Goal: Book appointment/travel/reservation

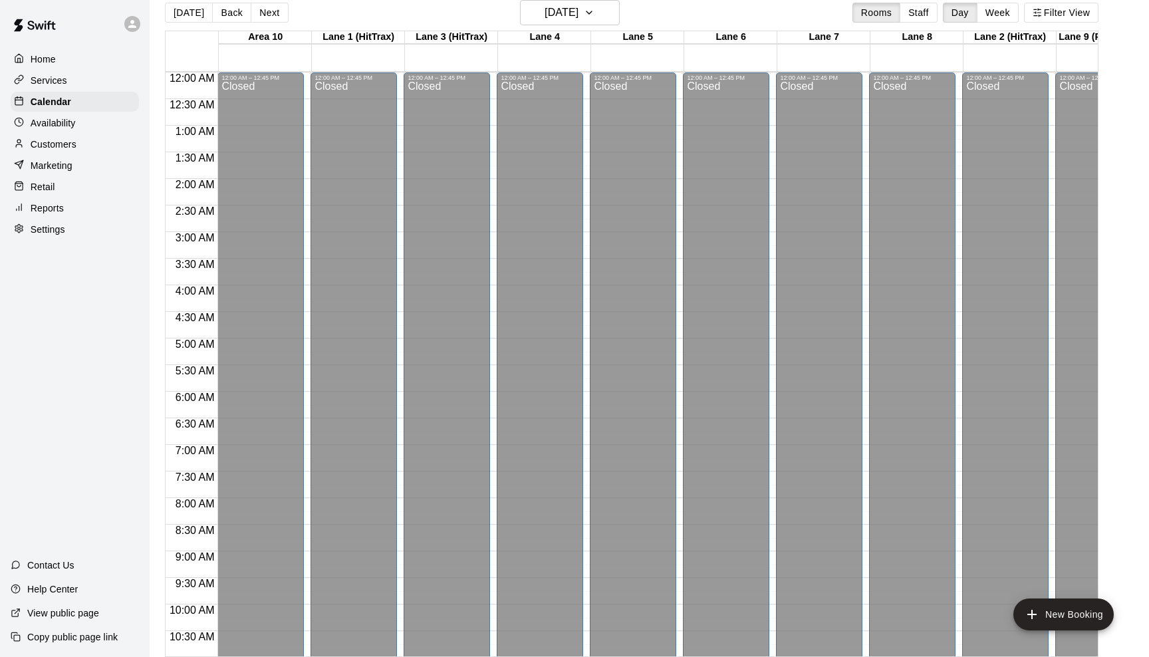
scroll to position [578, 0]
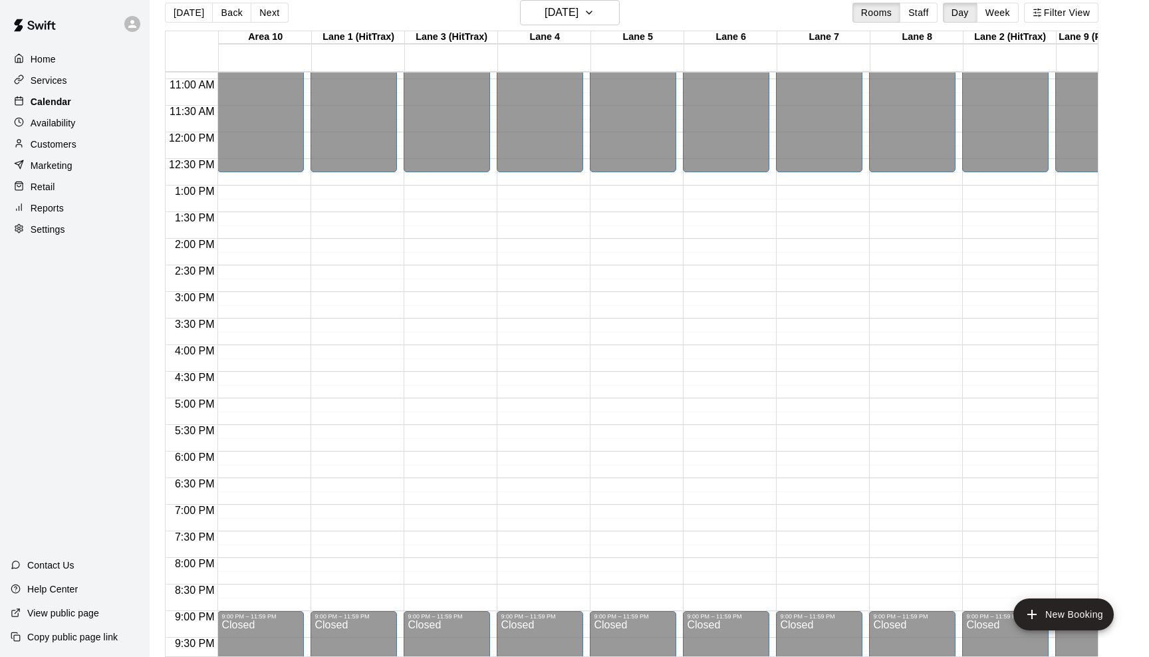
click at [55, 101] on p "Calendar" at bounding box center [51, 101] width 41 height 13
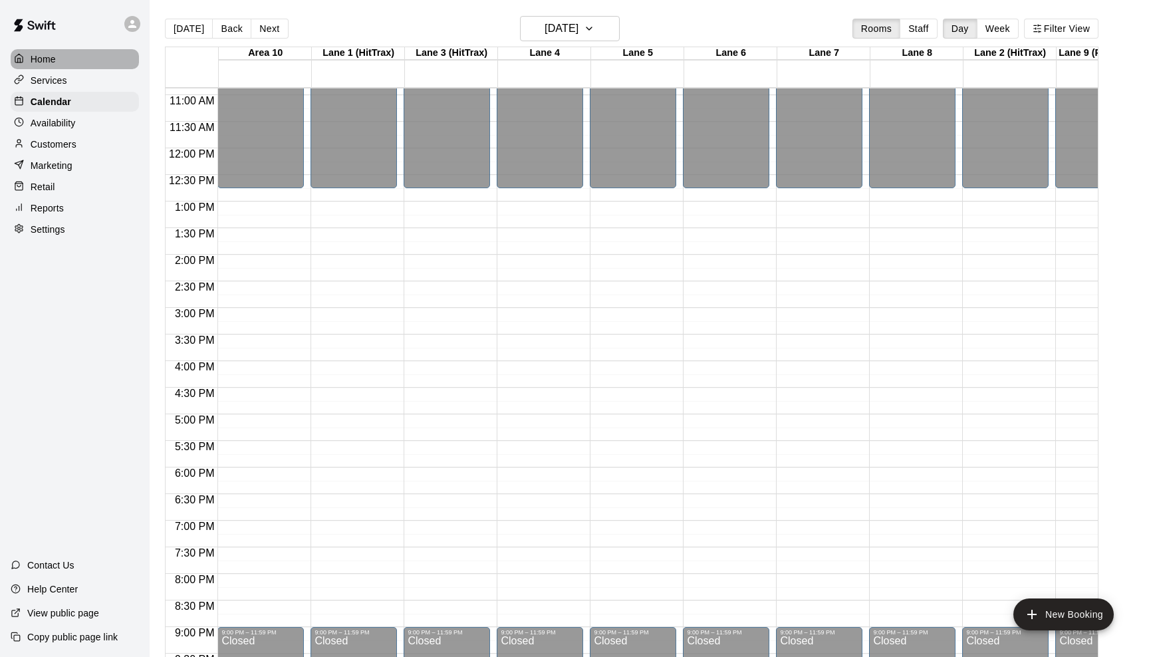
click at [49, 57] on p "Home" at bounding box center [43, 59] width 25 height 13
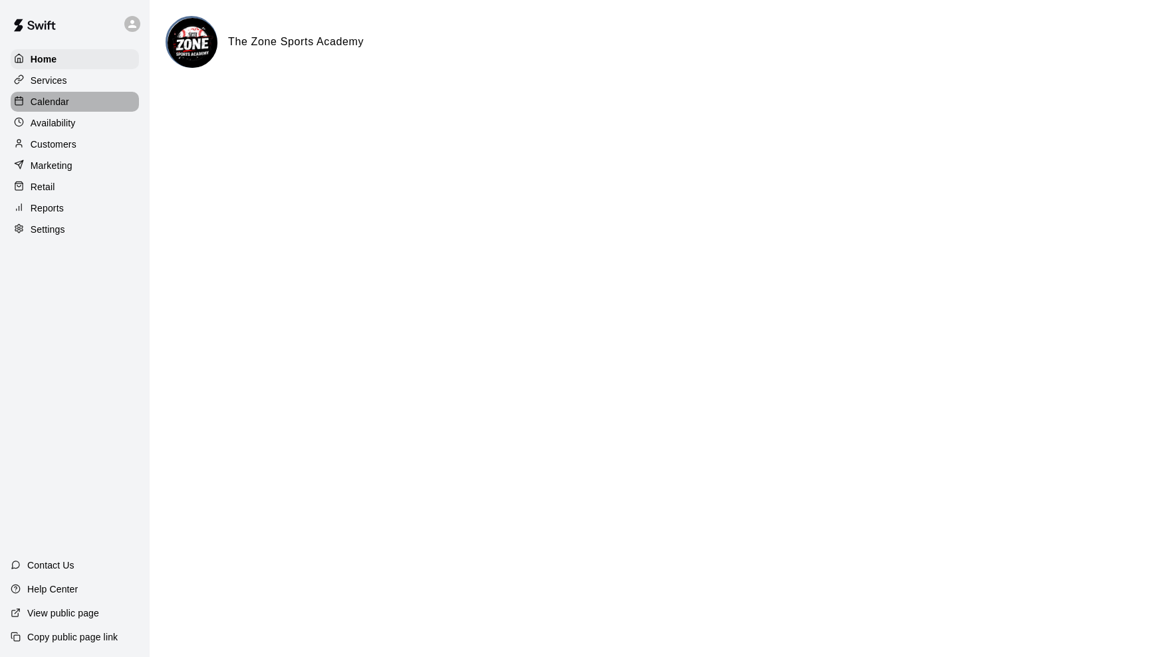
click at [50, 110] on div "Calendar" at bounding box center [75, 102] width 128 height 20
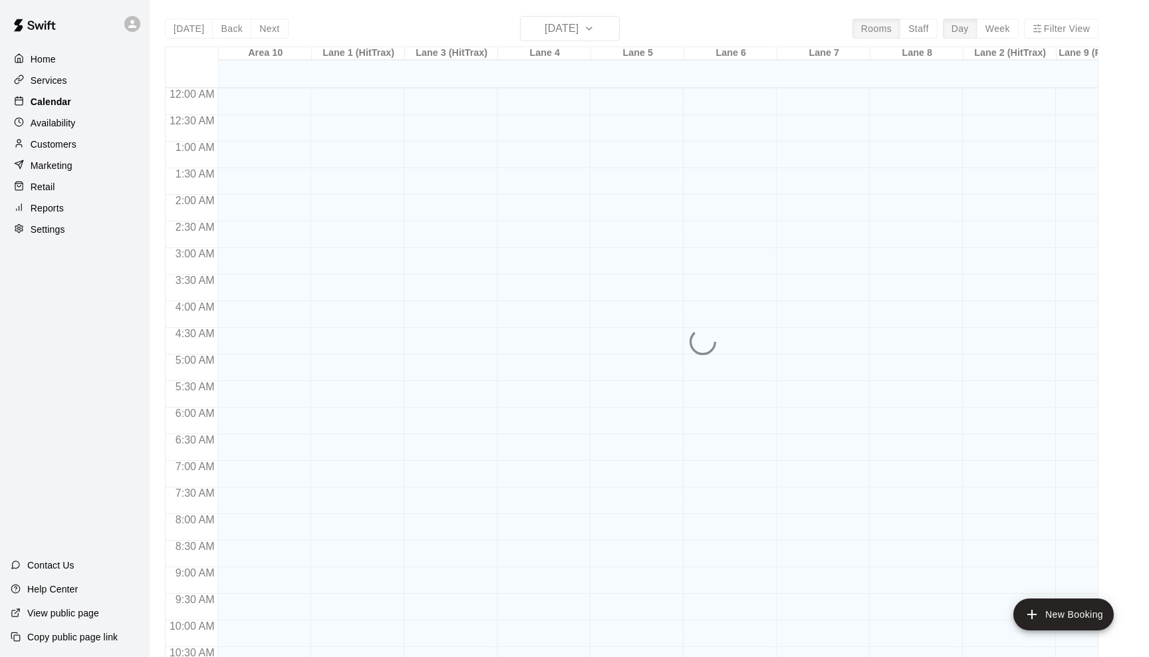
scroll to position [654, 0]
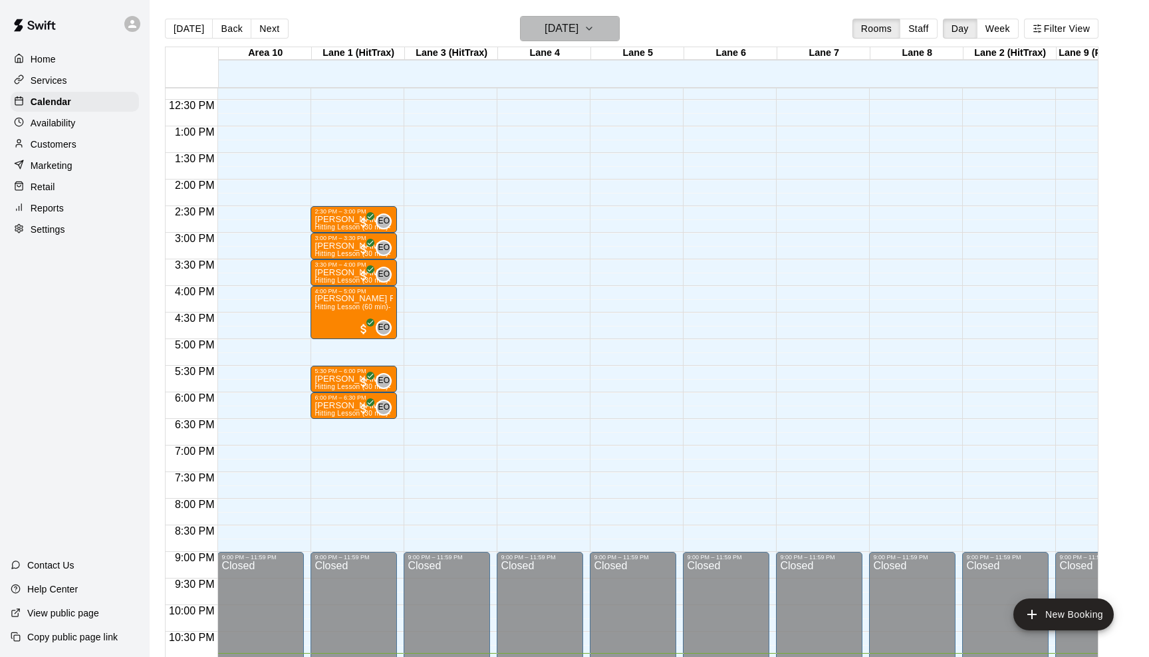
click at [594, 23] on icon "button" at bounding box center [589, 29] width 11 height 16
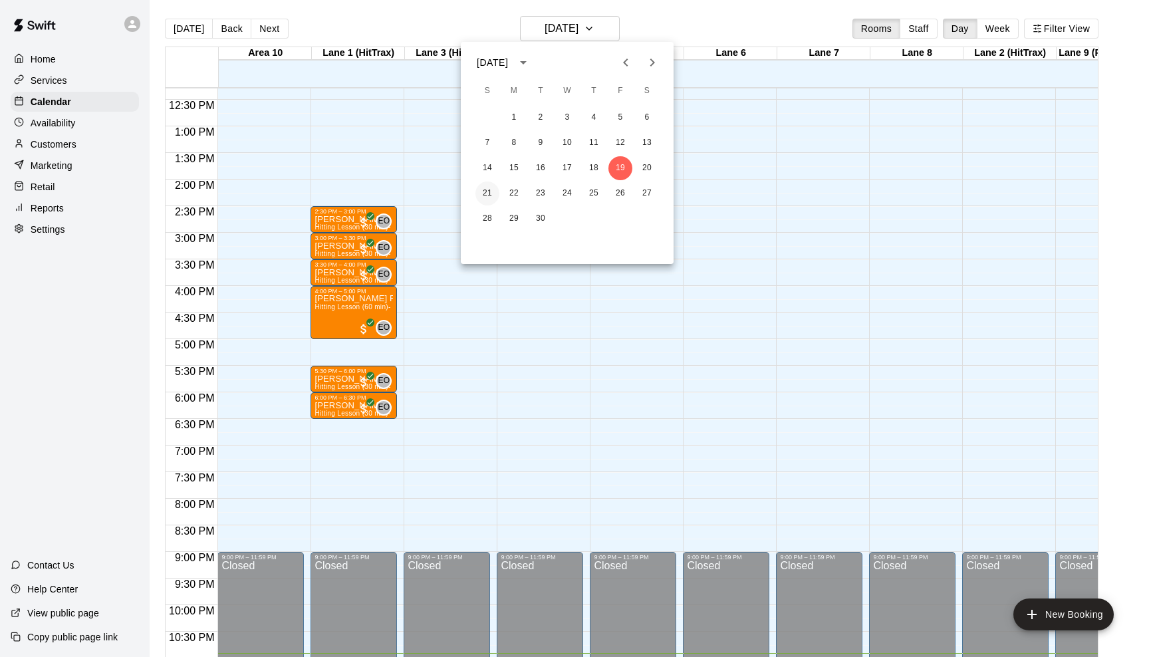
click at [493, 191] on button "21" at bounding box center [487, 194] width 24 height 24
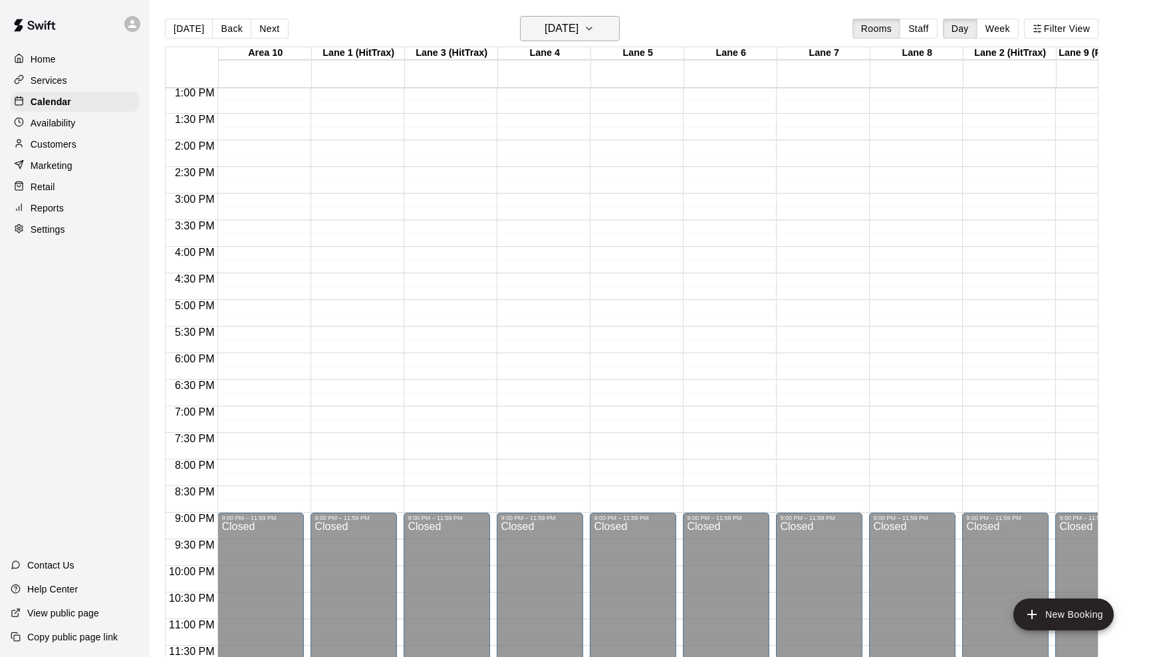
scroll to position [693, 0]
click at [594, 28] on icon "button" at bounding box center [589, 29] width 11 height 16
click at [519, 194] on button "22" at bounding box center [514, 194] width 24 height 24
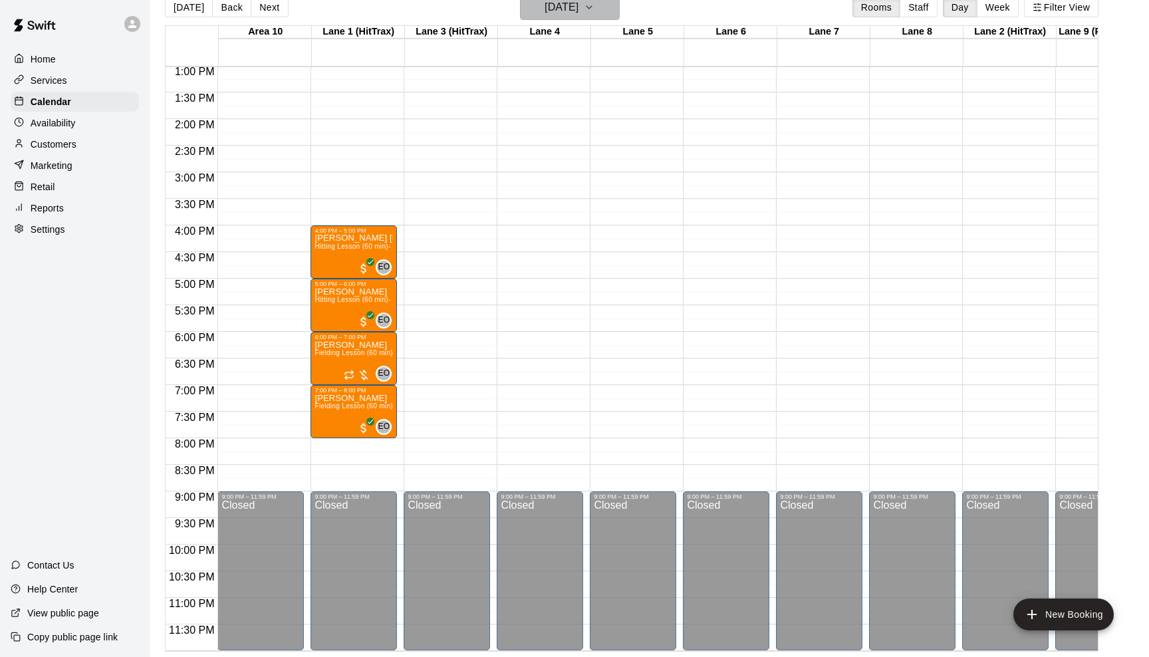
click at [594, 7] on icon "button" at bounding box center [589, 7] width 11 height 16
click at [542, 167] on button "23" at bounding box center [541, 172] width 24 height 24
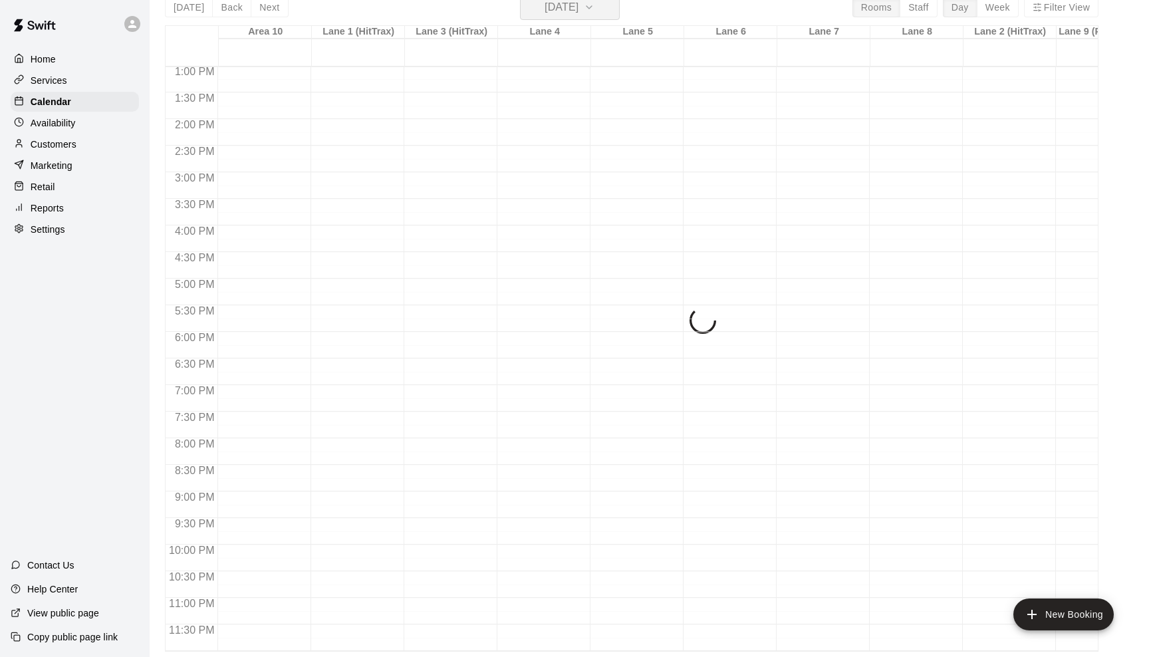
scroll to position [16, 0]
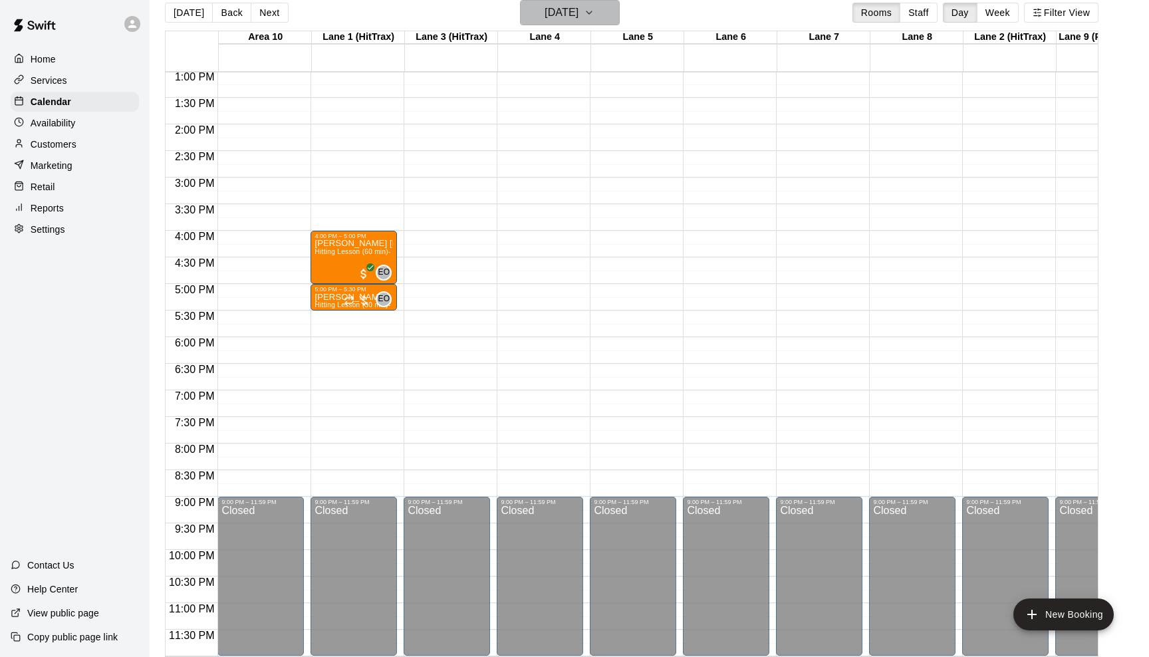
click at [603, 19] on button "[DATE]" at bounding box center [570, 12] width 100 height 25
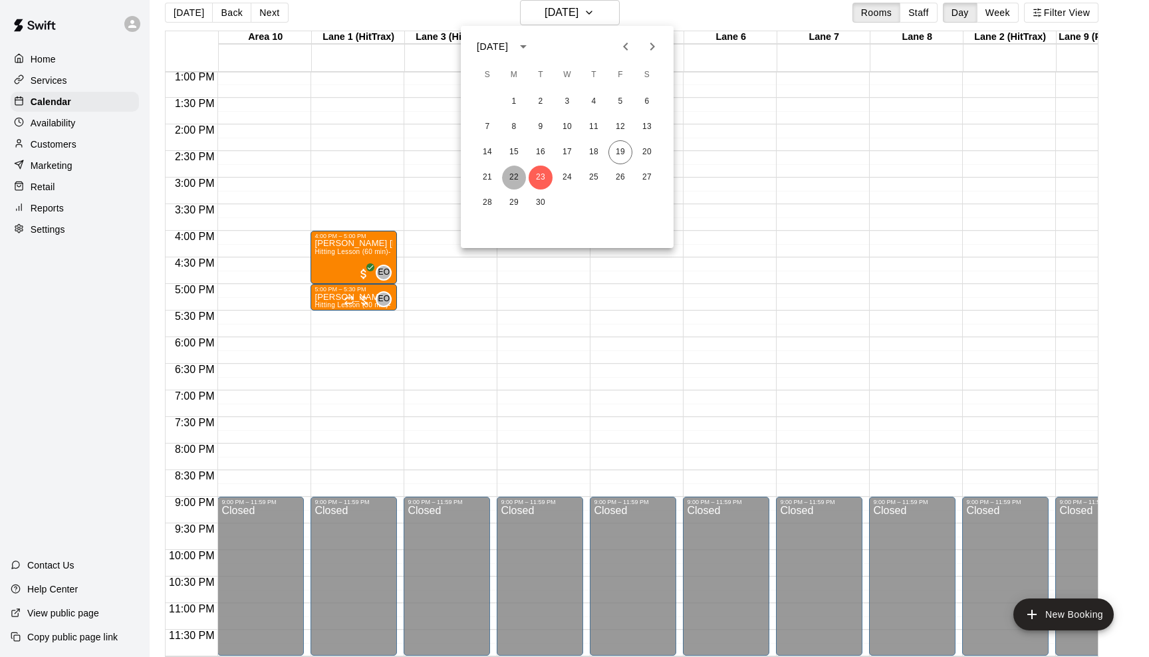
click at [516, 169] on button "22" at bounding box center [514, 178] width 24 height 24
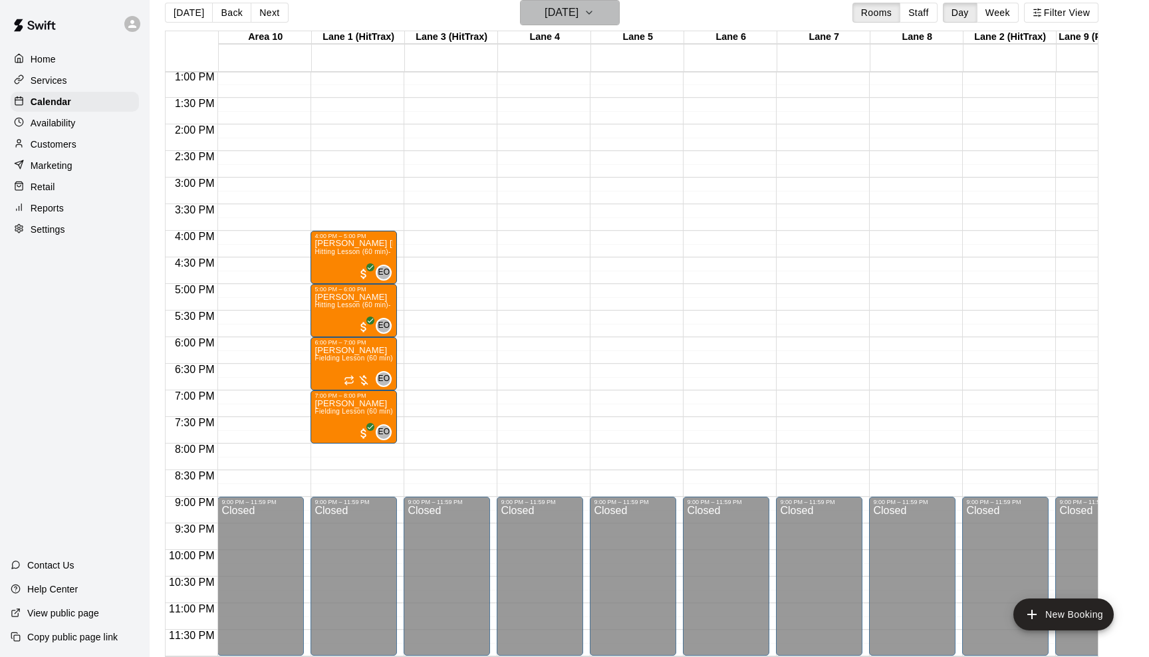
click at [594, 11] on icon "button" at bounding box center [589, 13] width 11 height 16
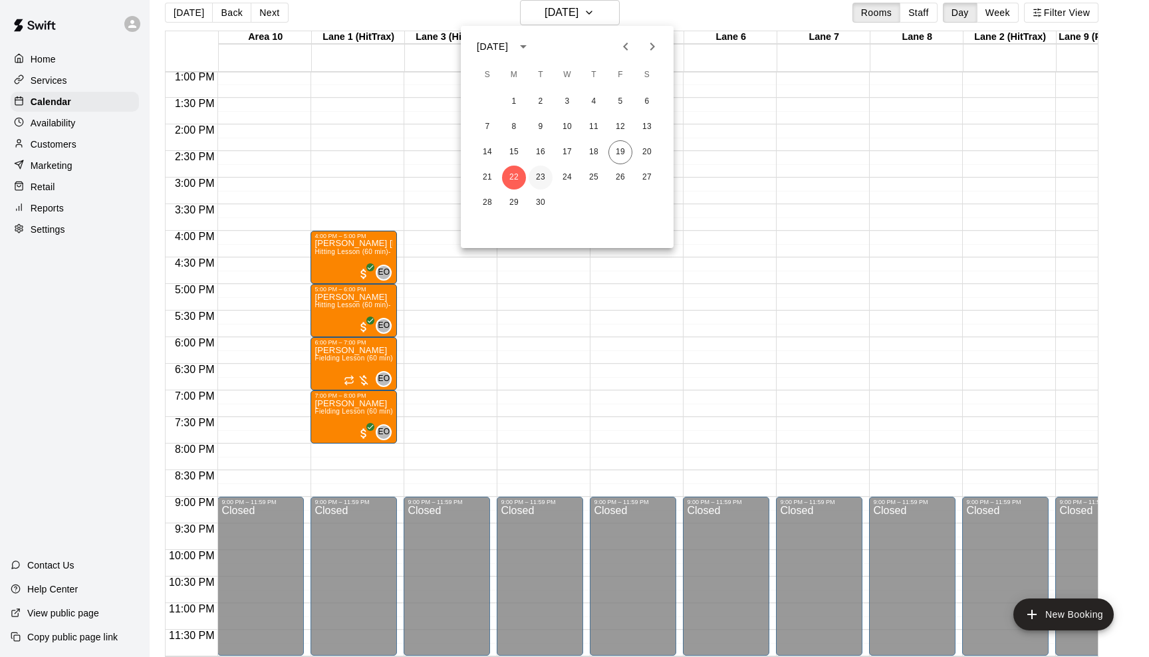
click at [545, 177] on button "23" at bounding box center [541, 178] width 24 height 24
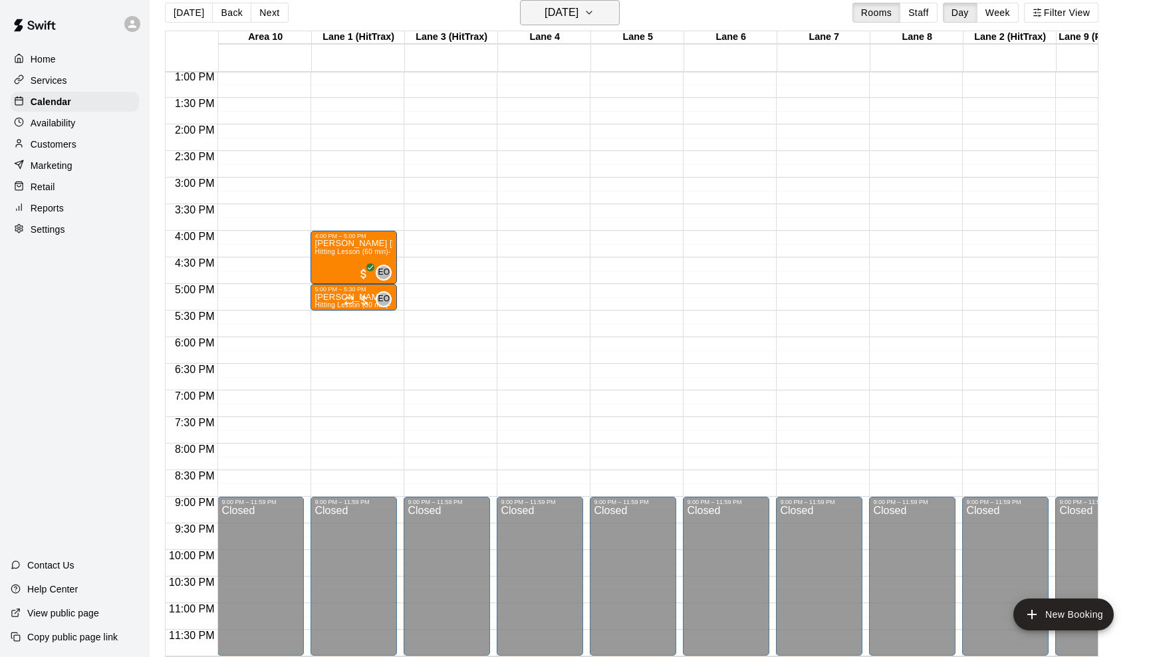
click at [594, 16] on icon "button" at bounding box center [589, 13] width 11 height 16
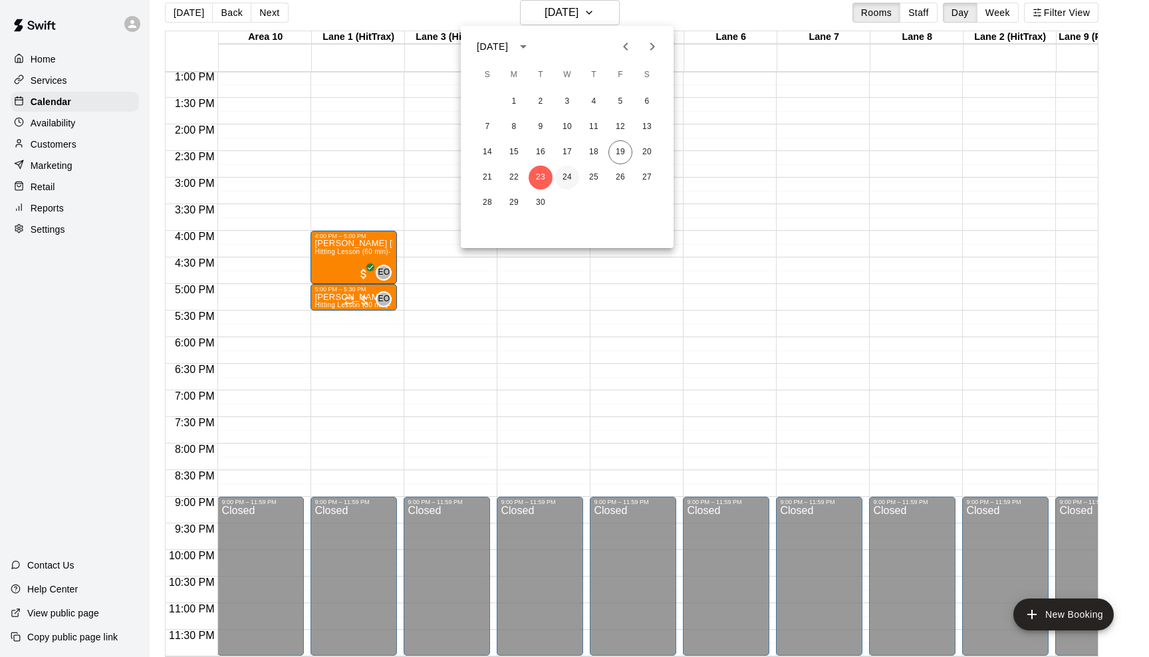
click at [567, 173] on button "24" at bounding box center [567, 178] width 24 height 24
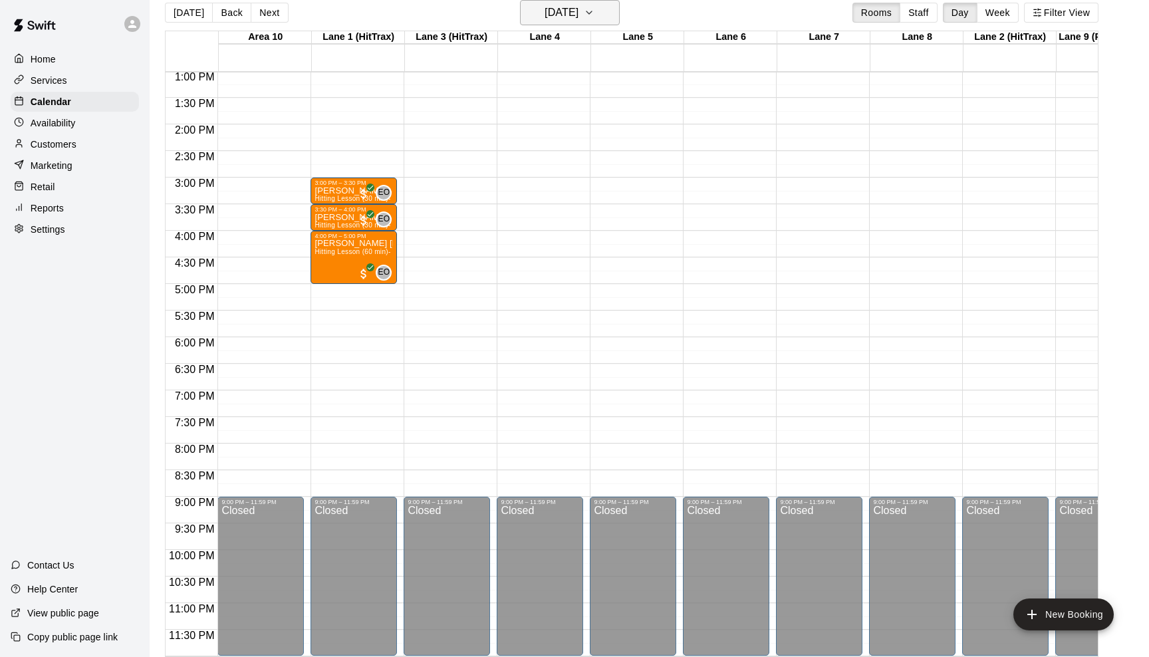
click at [594, 9] on icon "button" at bounding box center [589, 13] width 11 height 16
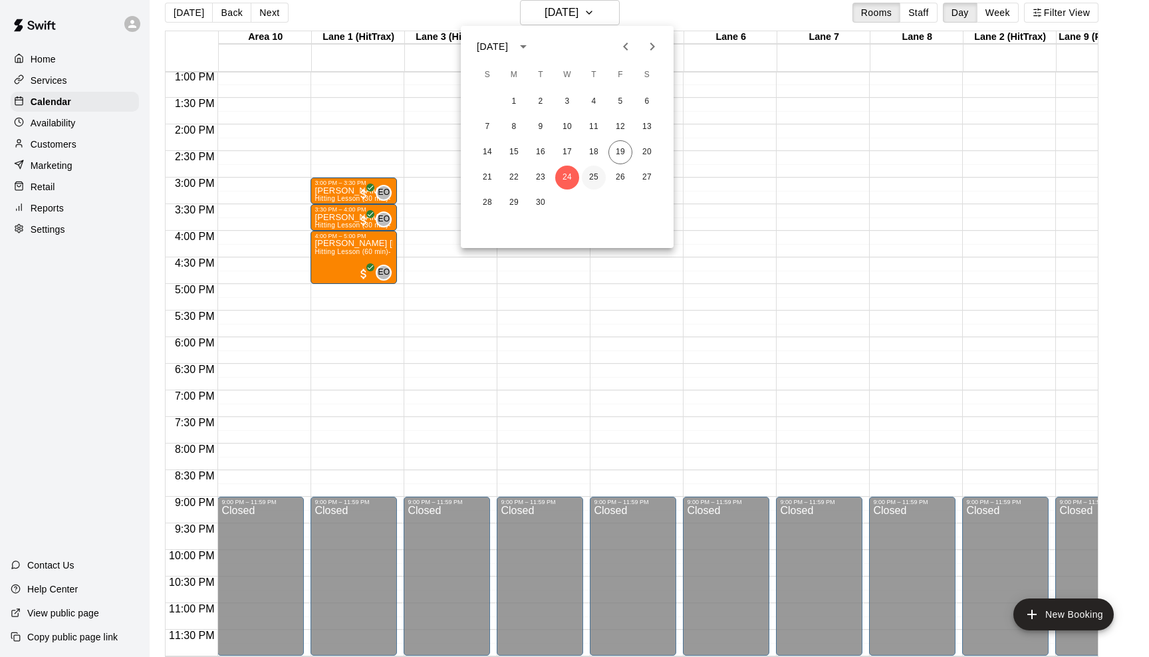
click at [596, 176] on button "25" at bounding box center [594, 178] width 24 height 24
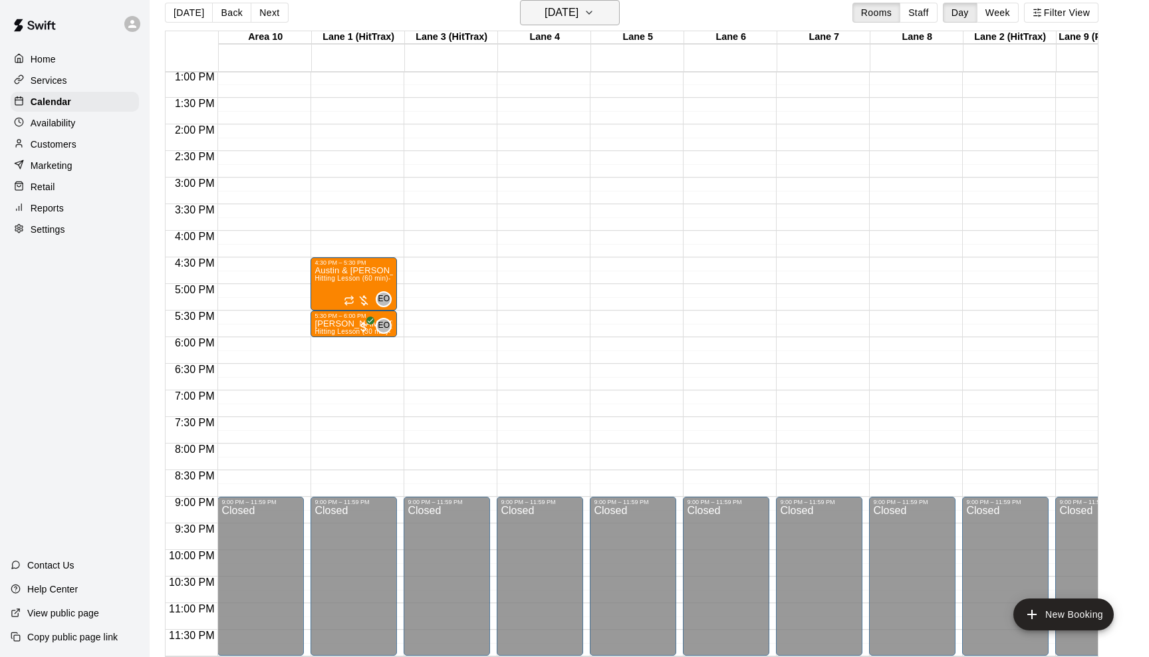
click at [592, 14] on icon "button" at bounding box center [588, 12] width 5 height 3
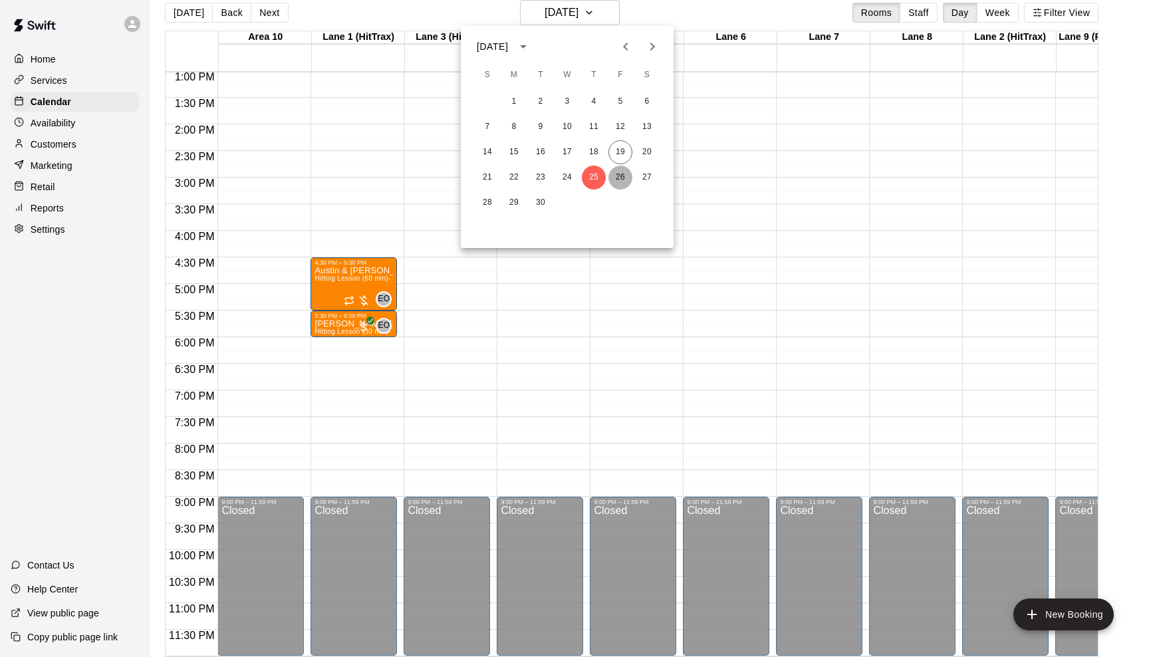
click at [614, 171] on button "26" at bounding box center [620, 178] width 24 height 24
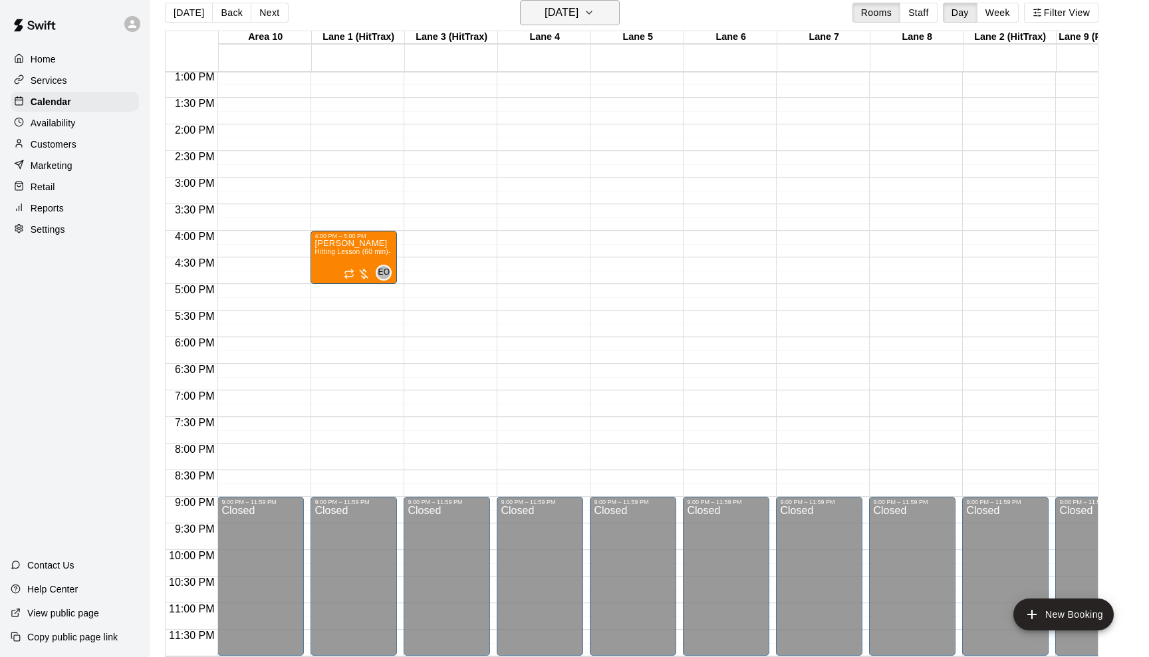
click at [594, 14] on icon "button" at bounding box center [589, 13] width 11 height 16
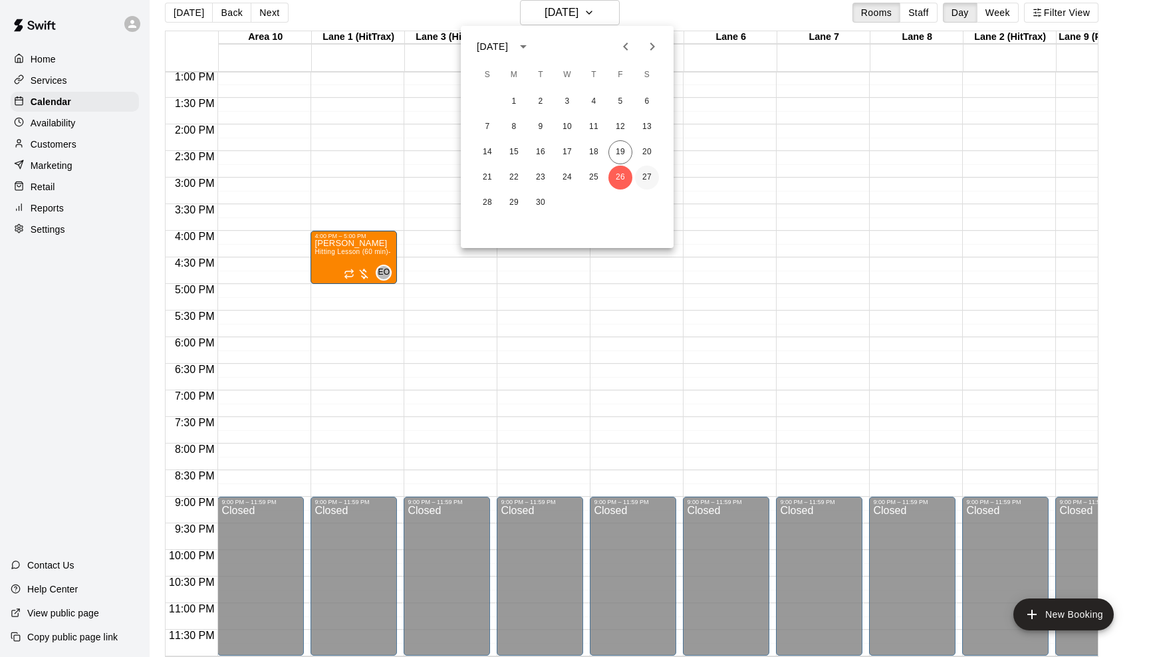
click at [641, 172] on button "27" at bounding box center [647, 178] width 24 height 24
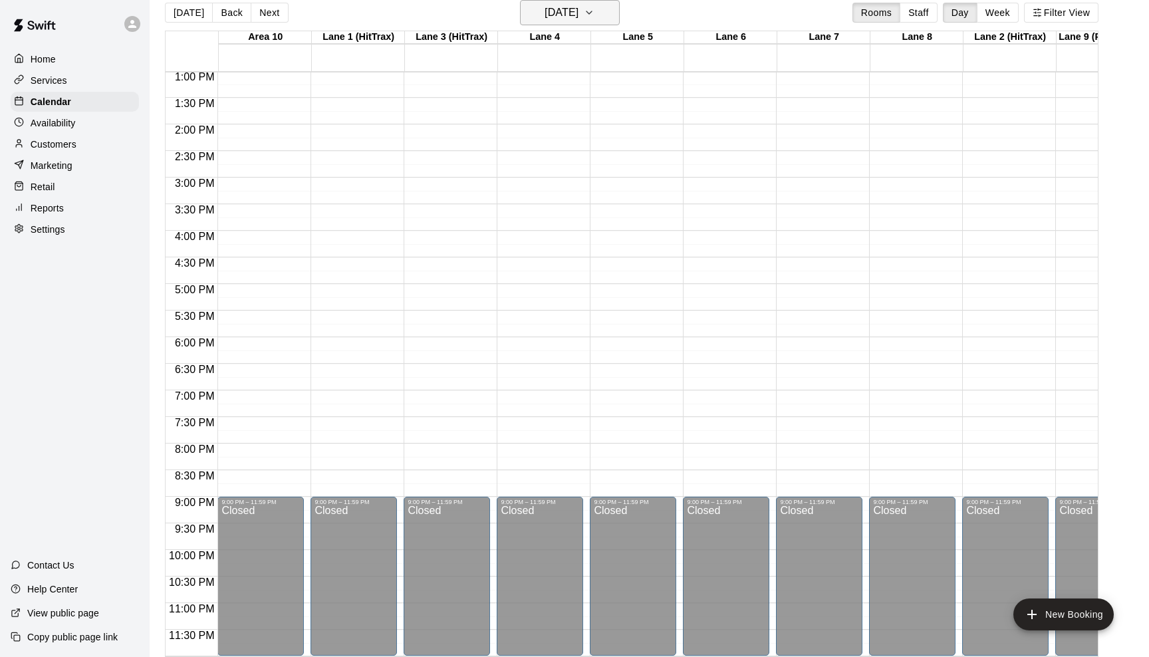
click at [594, 19] on icon "button" at bounding box center [589, 13] width 11 height 16
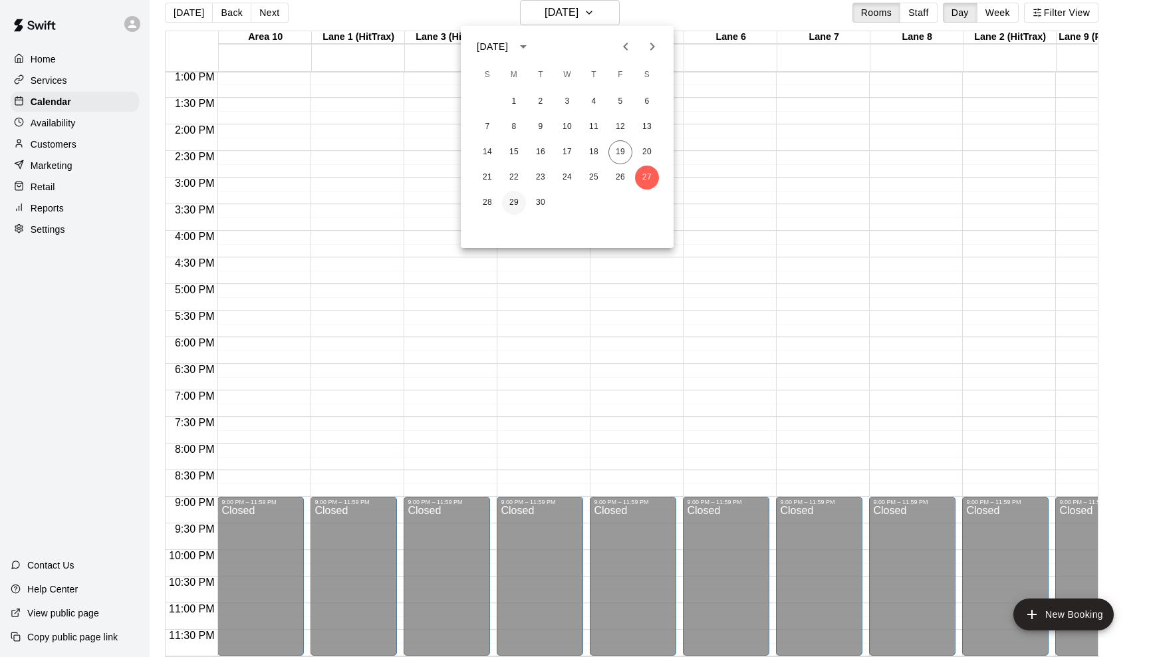
click at [505, 201] on button "29" at bounding box center [514, 203] width 24 height 24
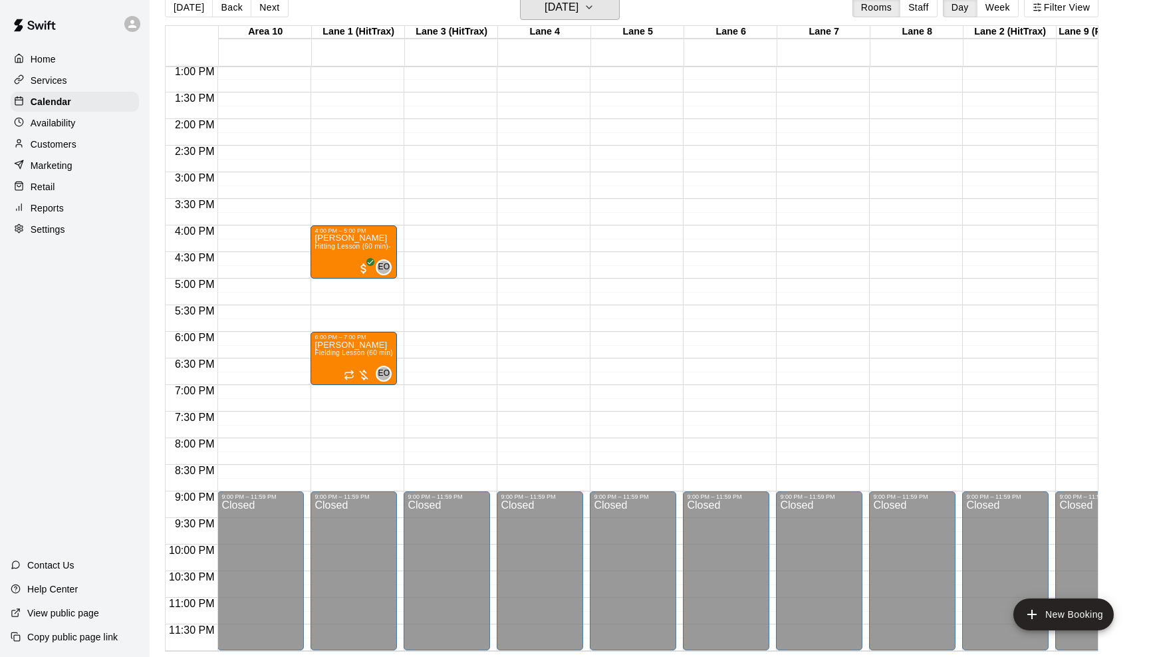
scroll to position [21, 0]
click at [594, 11] on icon "button" at bounding box center [589, 7] width 11 height 16
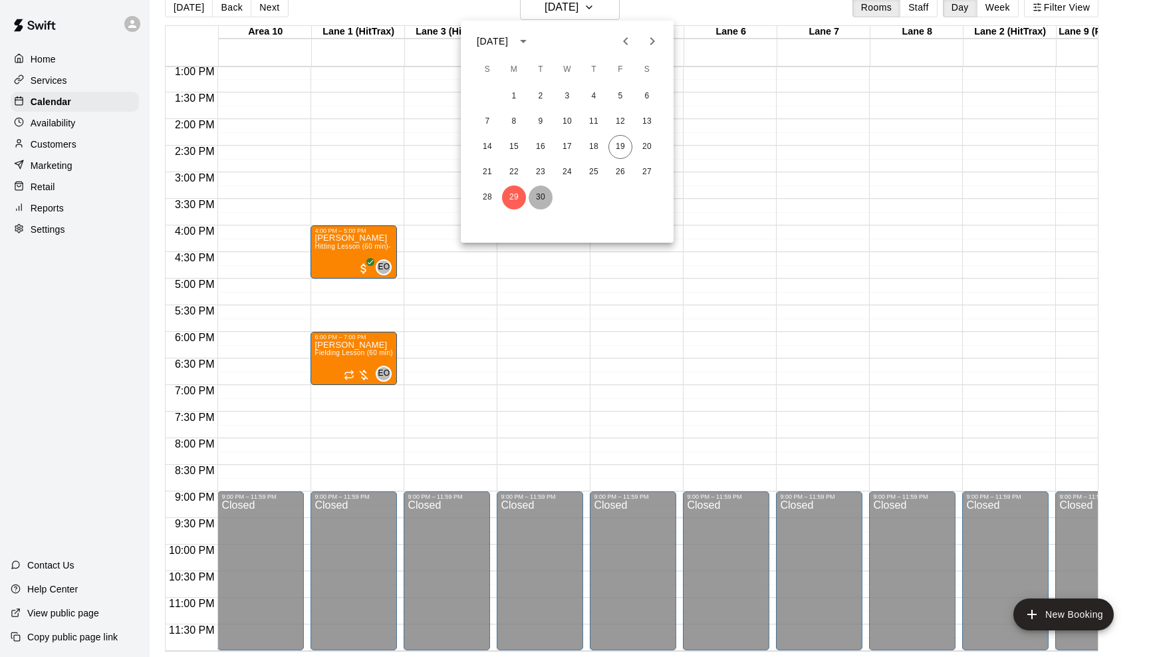
click at [540, 197] on button "30" at bounding box center [541, 197] width 24 height 24
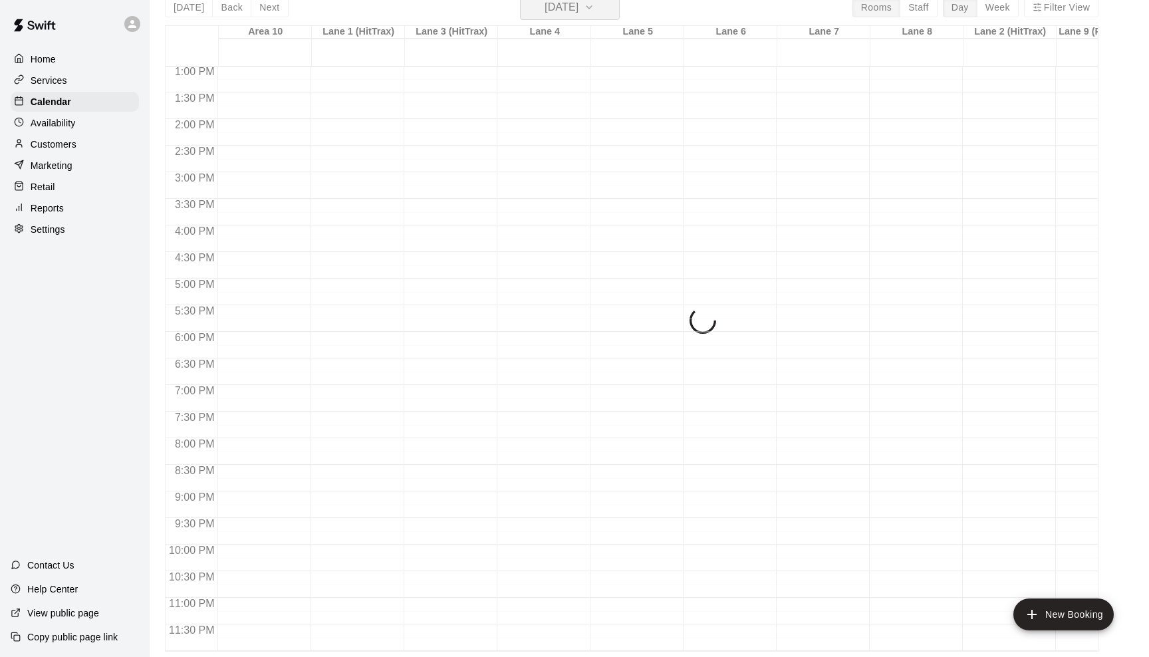
scroll to position [16, 0]
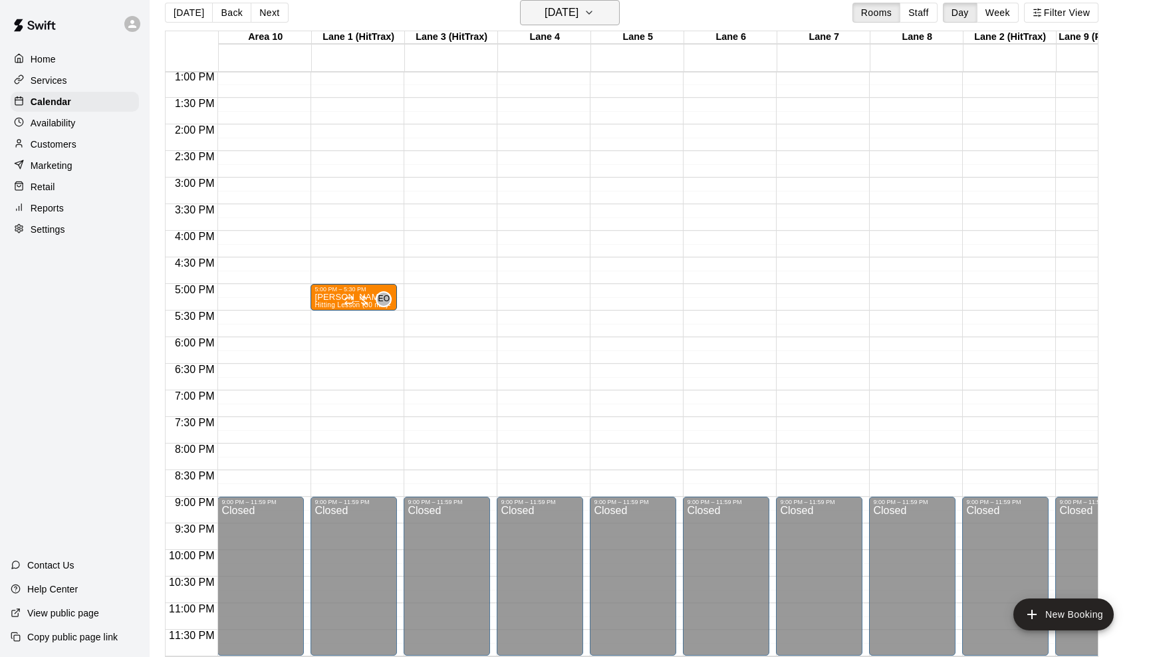
click at [594, 12] on icon "button" at bounding box center [589, 13] width 11 height 16
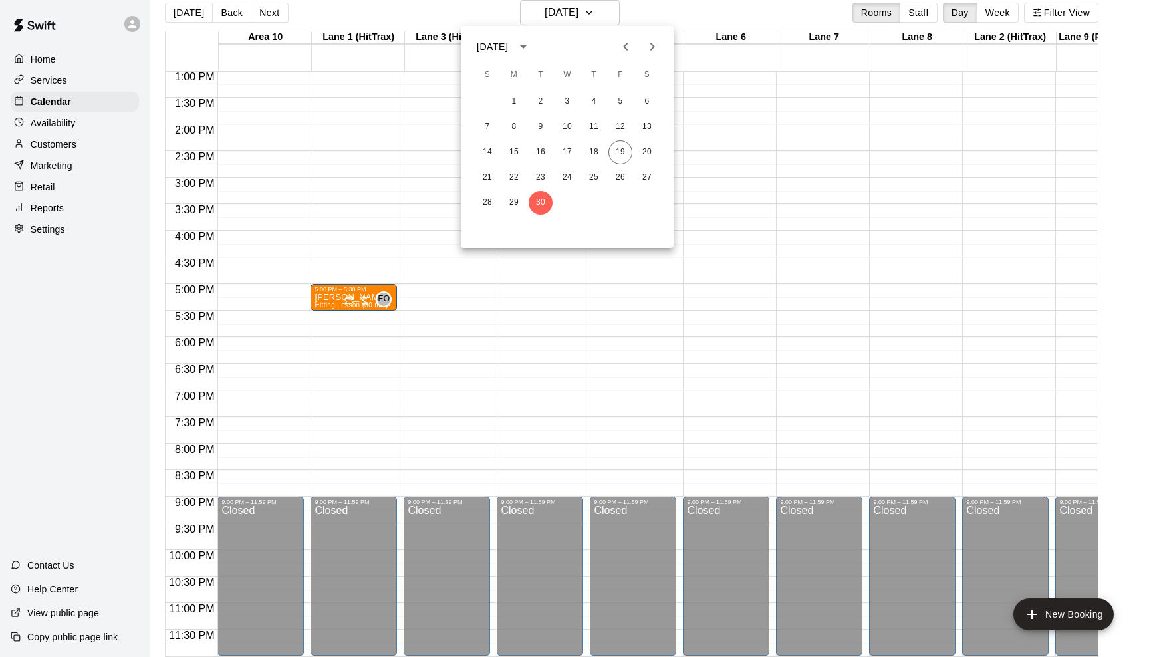
click at [648, 52] on icon "Next month" at bounding box center [652, 47] width 16 height 16
click at [568, 96] on button "1" at bounding box center [567, 102] width 24 height 24
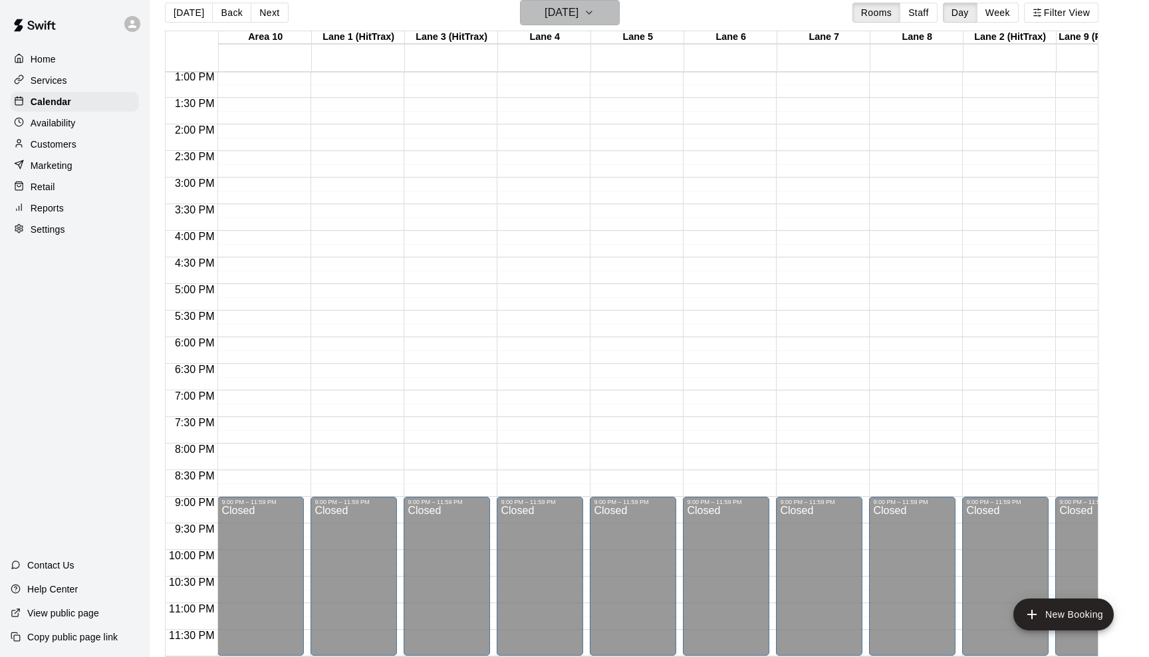
click at [594, 16] on icon "button" at bounding box center [589, 13] width 11 height 16
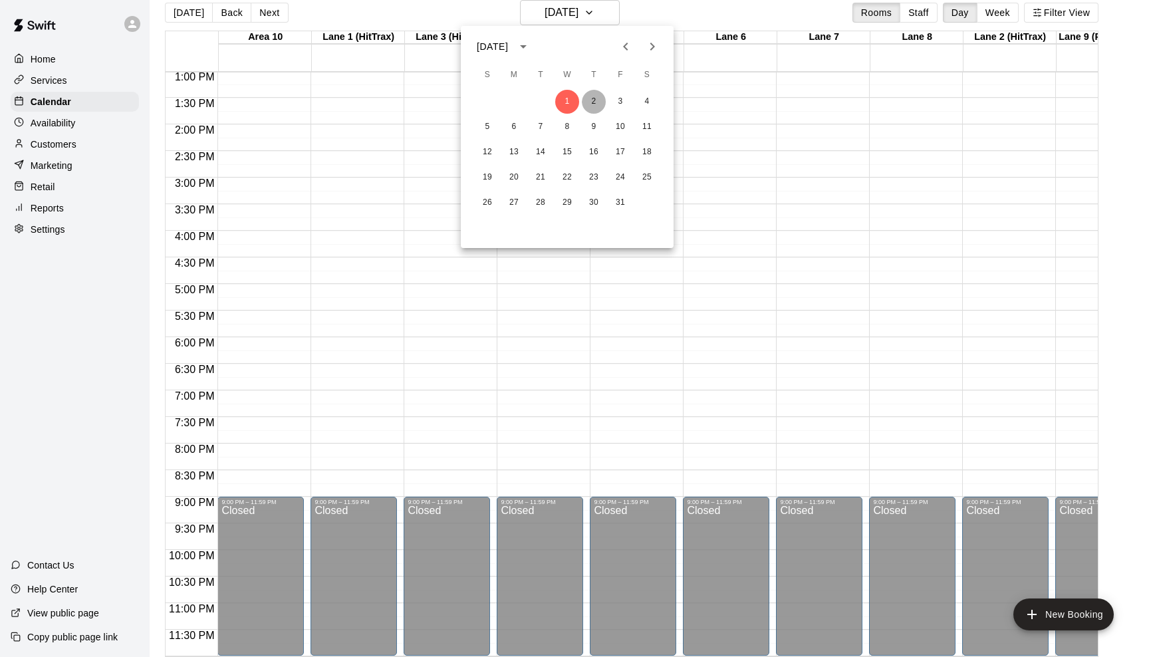
click at [595, 97] on button "2" at bounding box center [594, 102] width 24 height 24
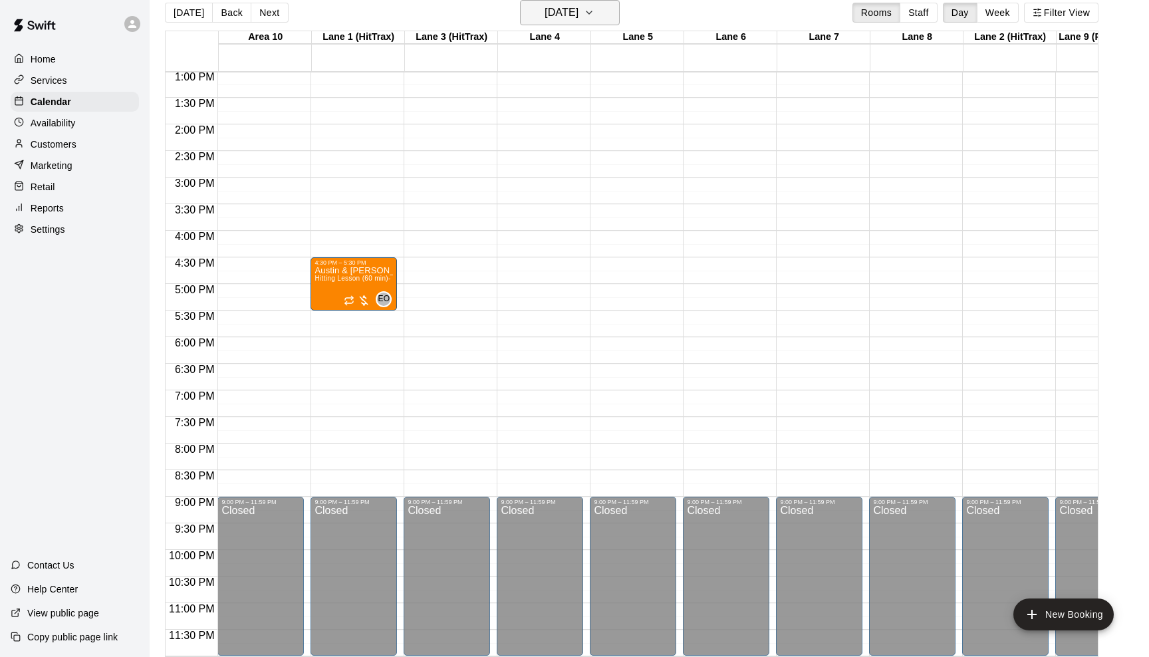
click at [616, 7] on button "[DATE]" at bounding box center [570, 12] width 100 height 25
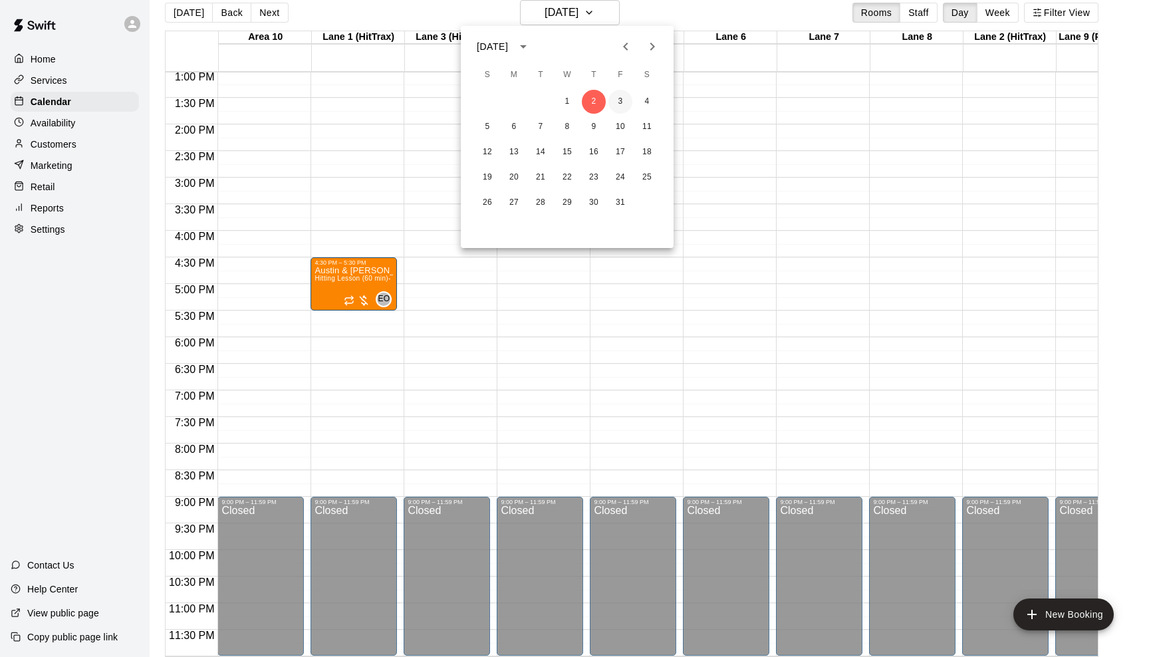
click at [620, 104] on button "3" at bounding box center [620, 102] width 24 height 24
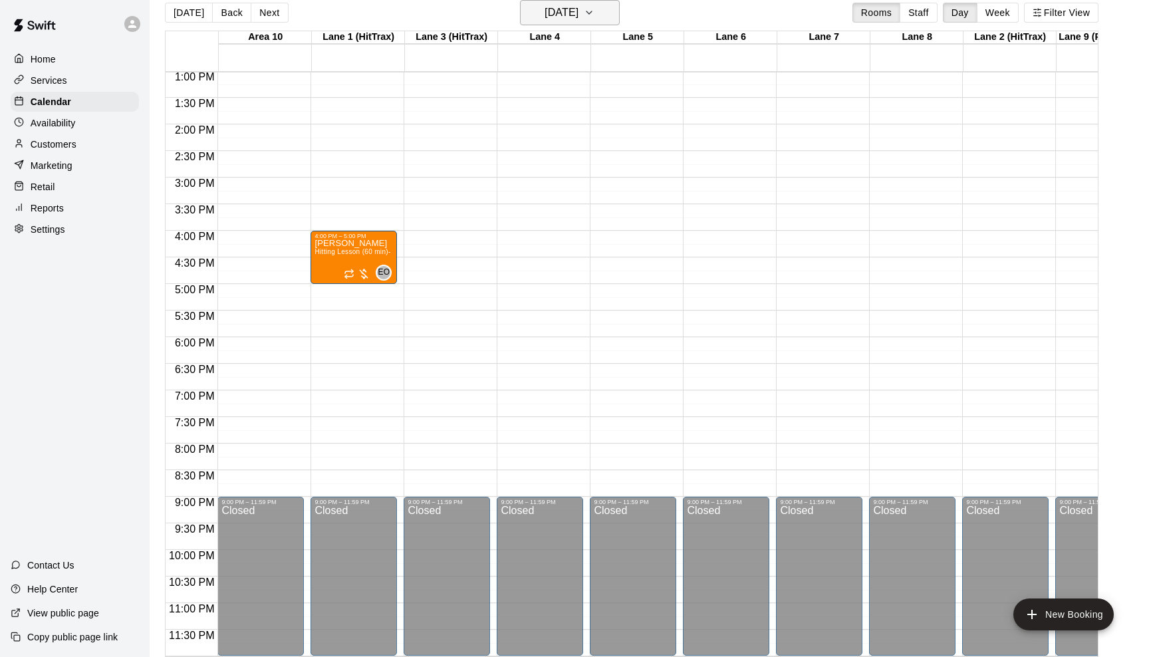
click at [594, 11] on icon "button" at bounding box center [589, 13] width 11 height 16
